Goal: Information Seeking & Learning: Learn about a topic

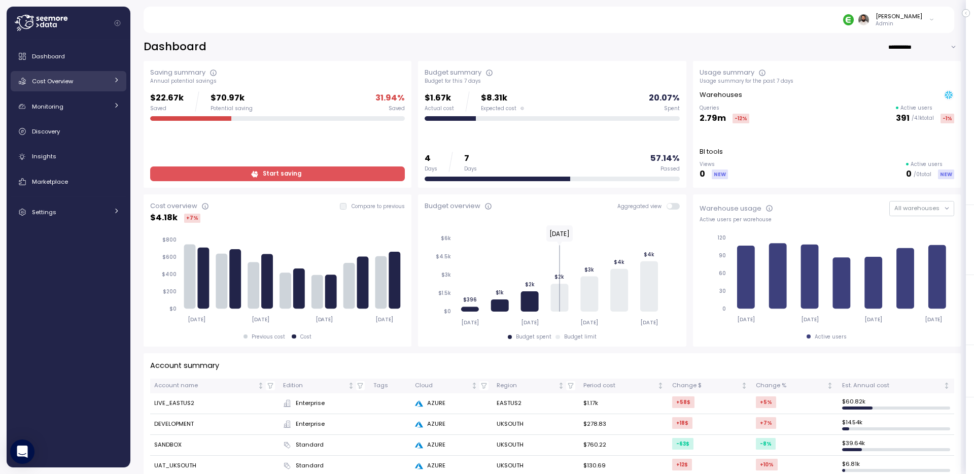
click at [60, 89] on link "Cost Overview" at bounding box center [69, 81] width 116 height 20
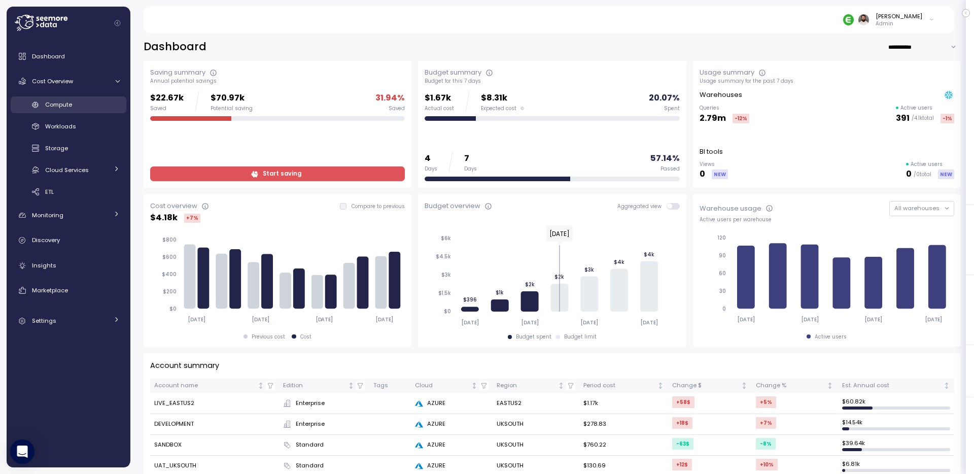
click at [66, 112] on link "Compute" at bounding box center [69, 104] width 116 height 17
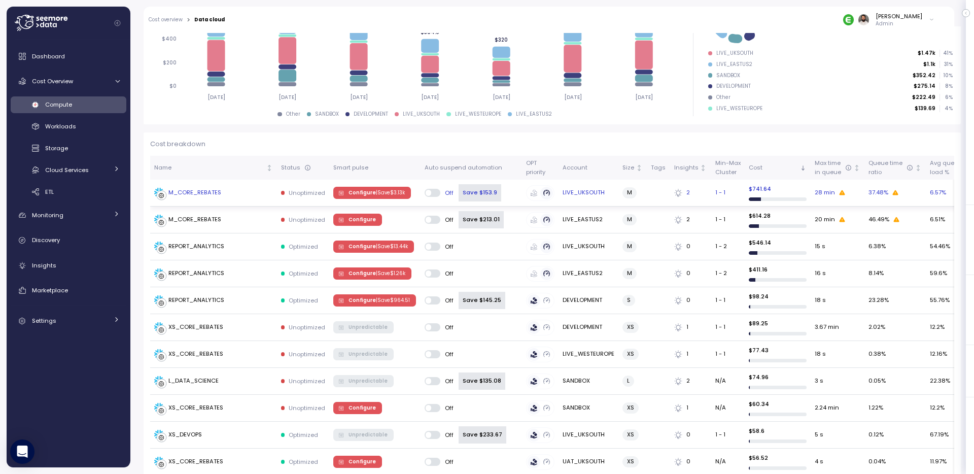
click at [248, 195] on div "M_CORE_REBATES" at bounding box center [213, 193] width 119 height 10
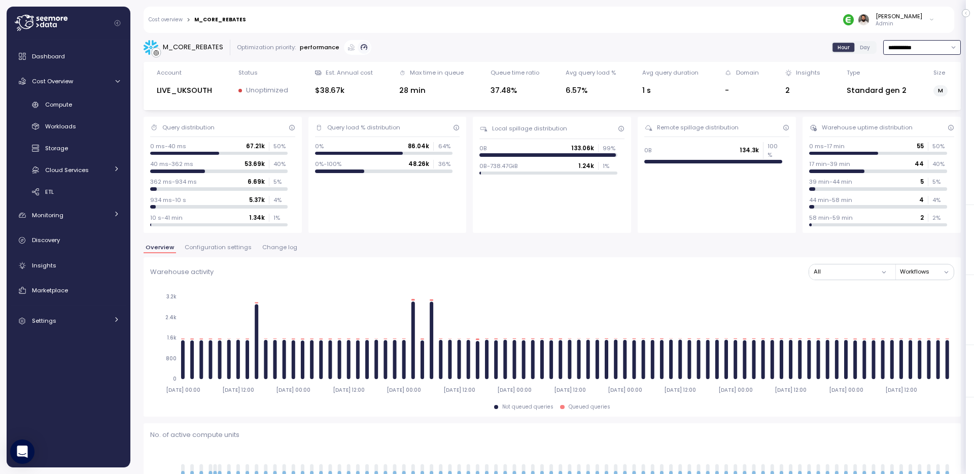
click at [917, 50] on input "**********" at bounding box center [922, 47] width 78 height 15
click at [914, 103] on div "Last 14 days" at bounding box center [918, 107] width 36 height 8
type input "**********"
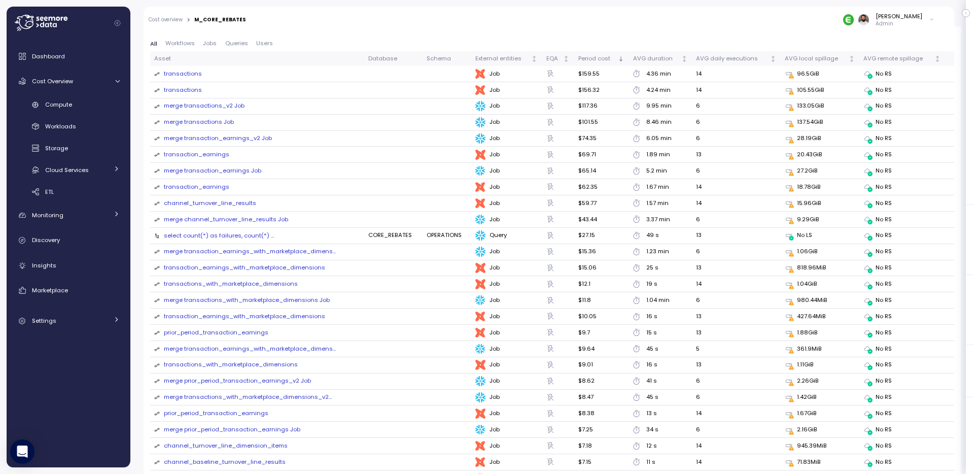
scroll to position [1138, 0]
click at [63, 111] on link "Compute" at bounding box center [69, 104] width 116 height 17
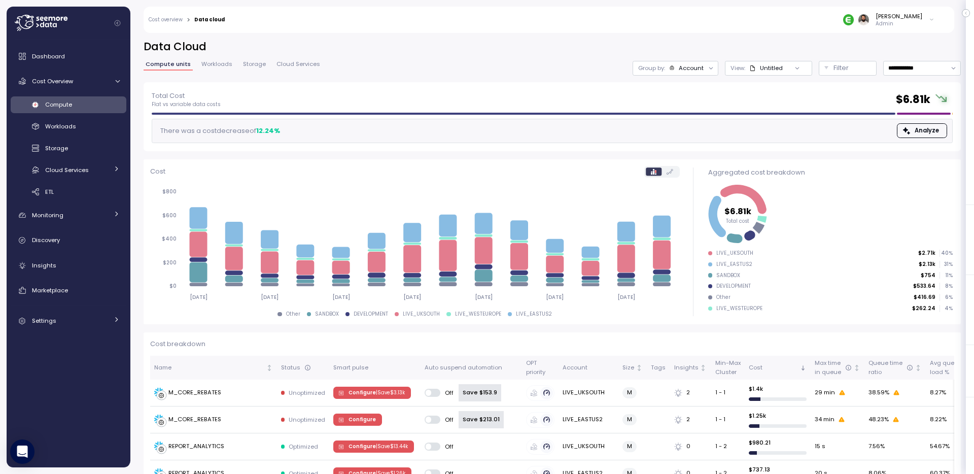
click at [900, 18] on div "[PERSON_NAME]" at bounding box center [899, 16] width 47 height 8
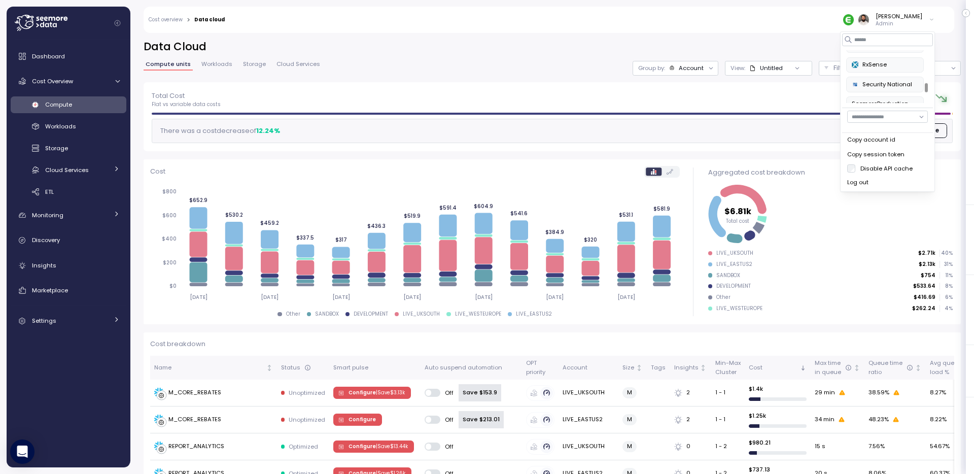
scroll to position [402, 0]
click at [897, 64] on div "RxSense" at bounding box center [885, 66] width 66 height 9
